Goal: Task Accomplishment & Management: Use online tool/utility

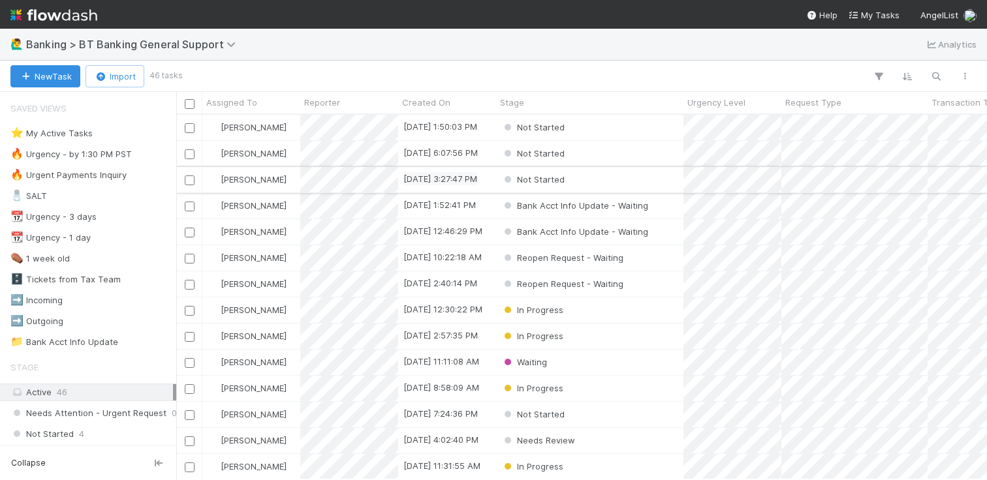
scroll to position [355, 801]
click at [663, 261] on div "Reopen Request - Waiting" at bounding box center [589, 257] width 187 height 25
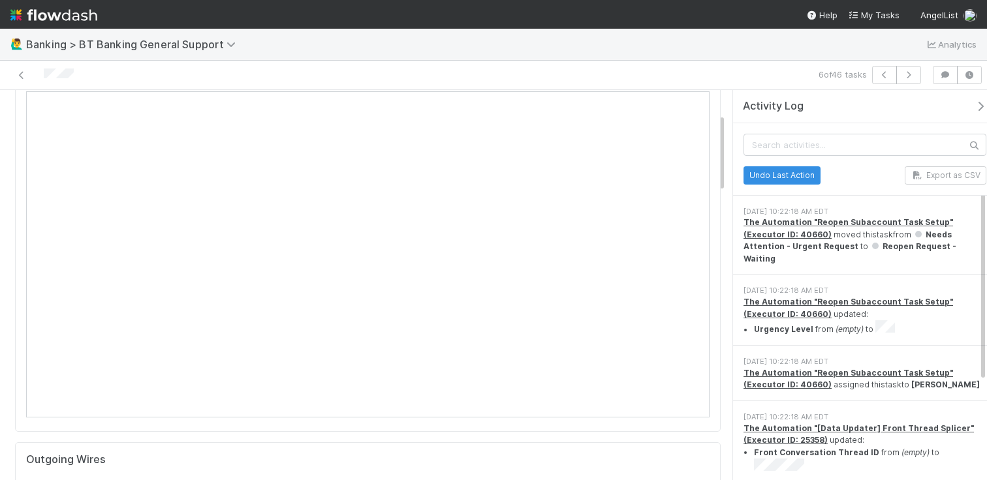
scroll to position [119, 0]
click at [16, 74] on icon at bounding box center [21, 75] width 13 height 8
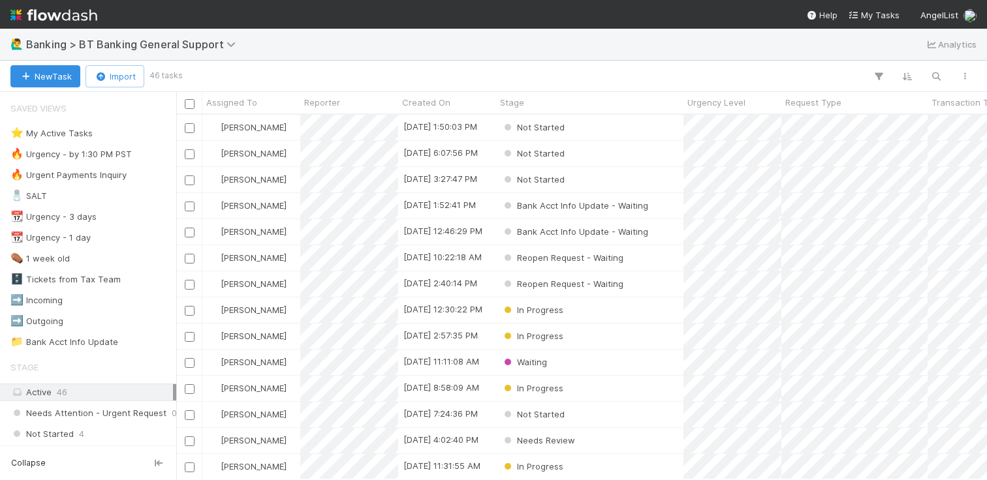
scroll to position [355, 801]
click at [653, 290] on div "Reopen Request - Waiting" at bounding box center [589, 284] width 187 height 25
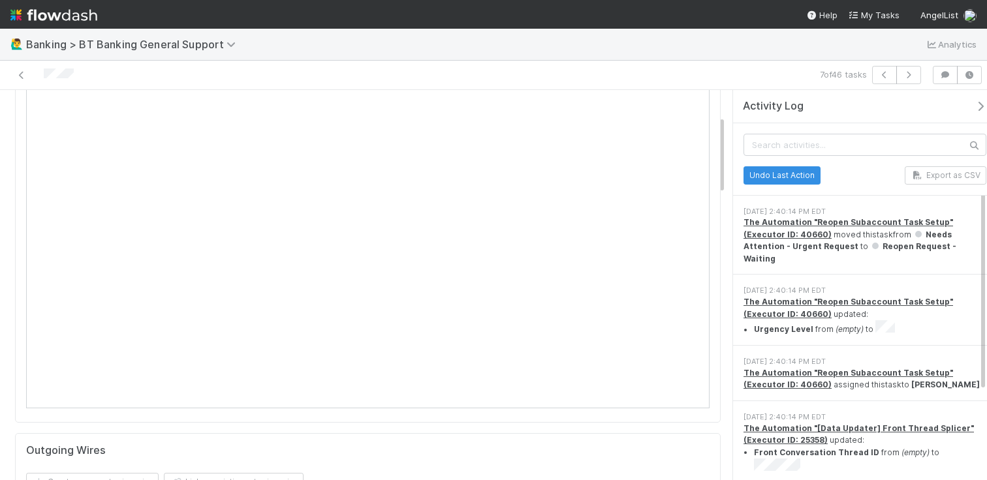
scroll to position [119, 0]
